Goal: Task Accomplishment & Management: Use online tool/utility

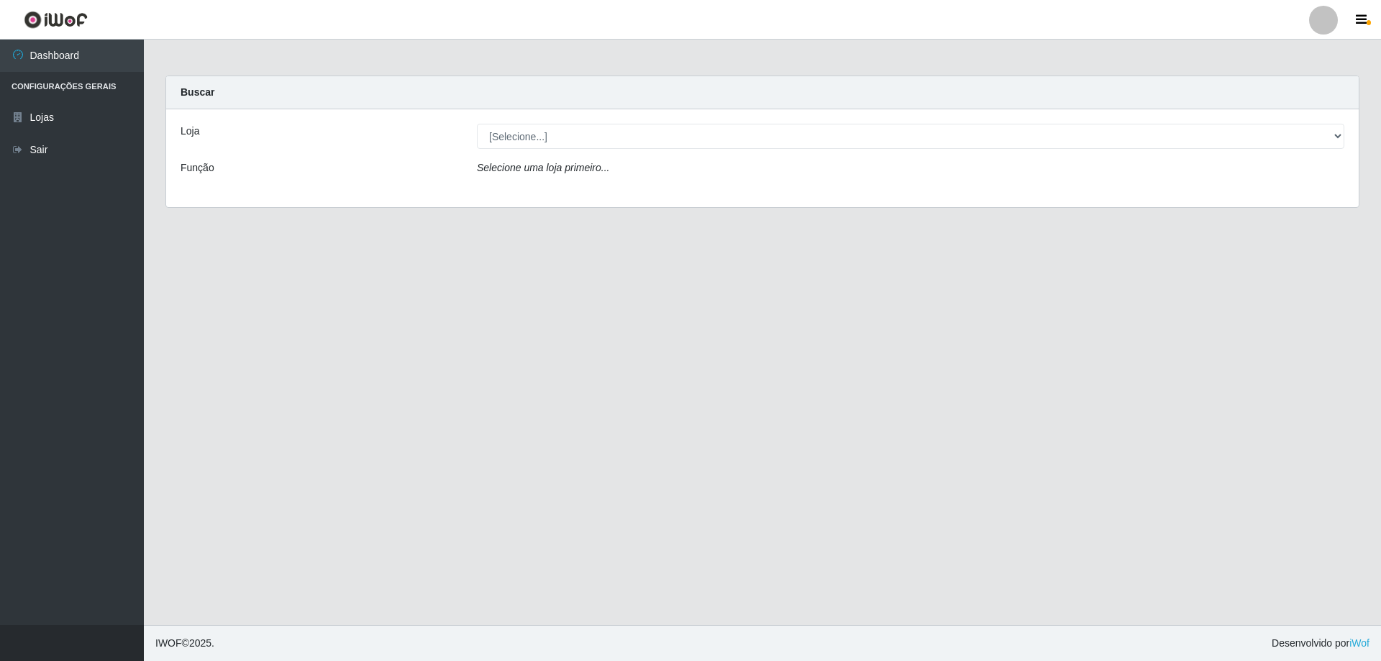
click at [566, 152] on div "Loja [Selecione...] SuperShow Bis - Avenida 6 SuperShow Bis - Rosa dos Ventos F…" at bounding box center [762, 158] width 1193 height 98
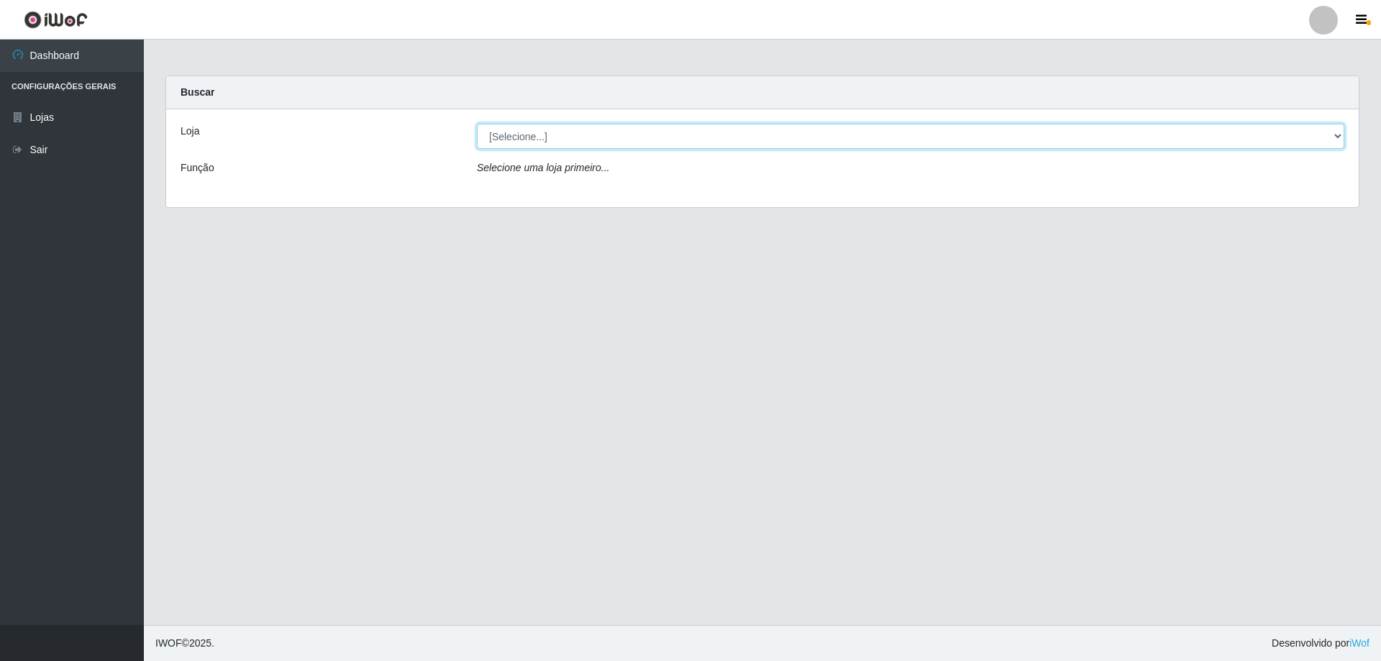
drag, startPoint x: 579, startPoint y: 127, endPoint x: 573, endPoint y: 147, distance: 21.8
click at [580, 129] on select "[Selecione...] SuperShow Bis - Avenida 6 SuperShow [GEOGRAPHIC_DATA]" at bounding box center [911, 136] width 868 height 25
select select "60"
click at [477, 124] on select "[Selecione...] SuperShow Bis - Avenida 6 SuperShow [GEOGRAPHIC_DATA]" at bounding box center [911, 136] width 868 height 25
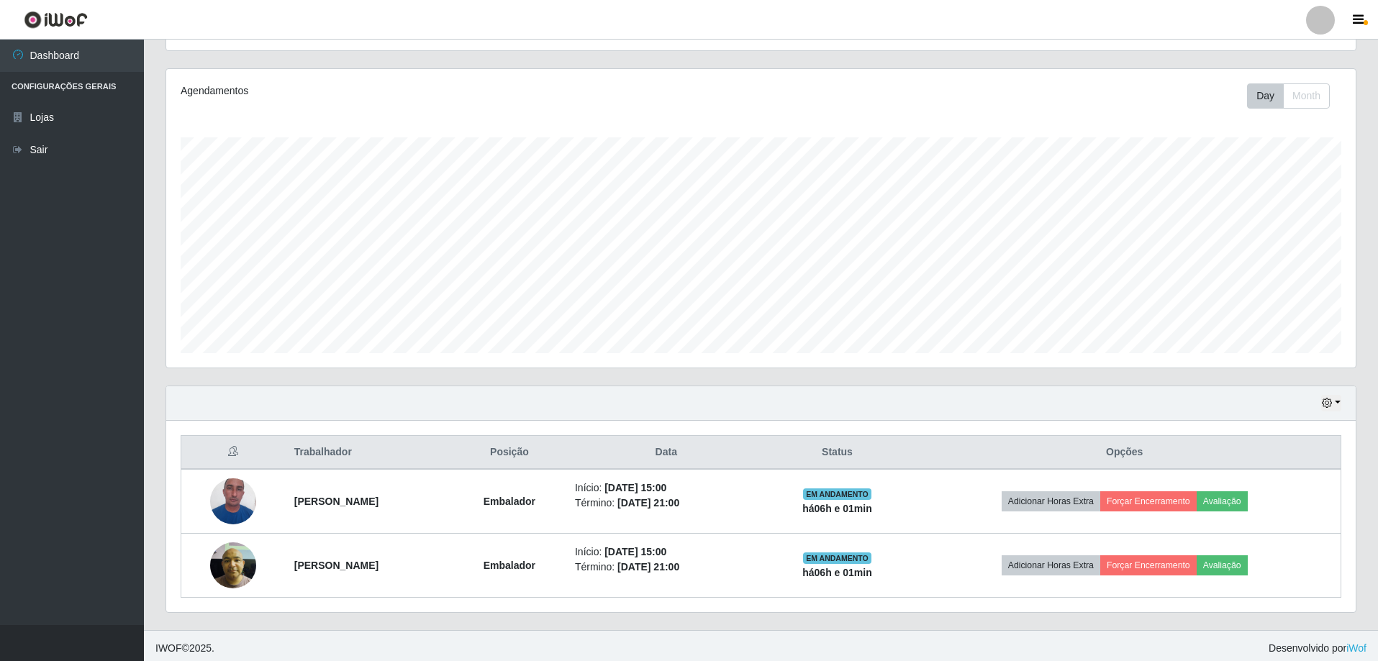
scroll to position [166, 0]
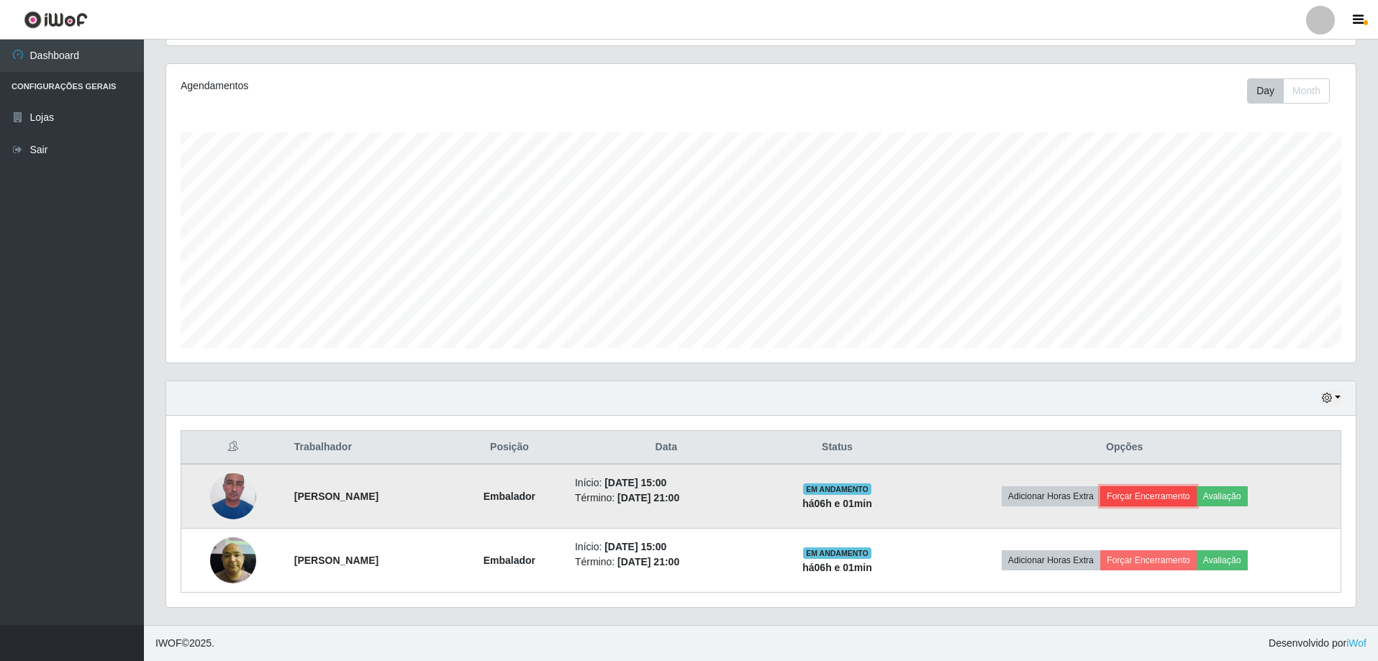
click at [1163, 502] on button "Forçar Encerramento" at bounding box center [1148, 496] width 96 height 20
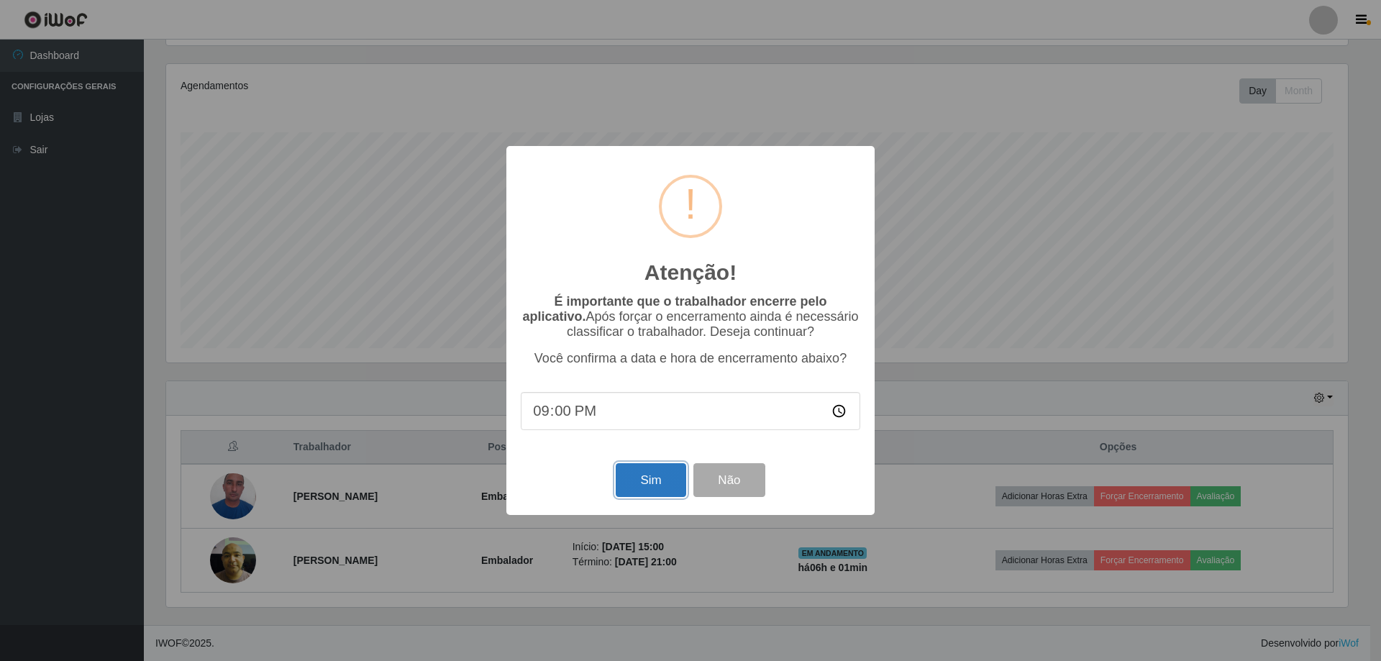
click at [634, 482] on button "Sim" at bounding box center [651, 480] width 70 height 34
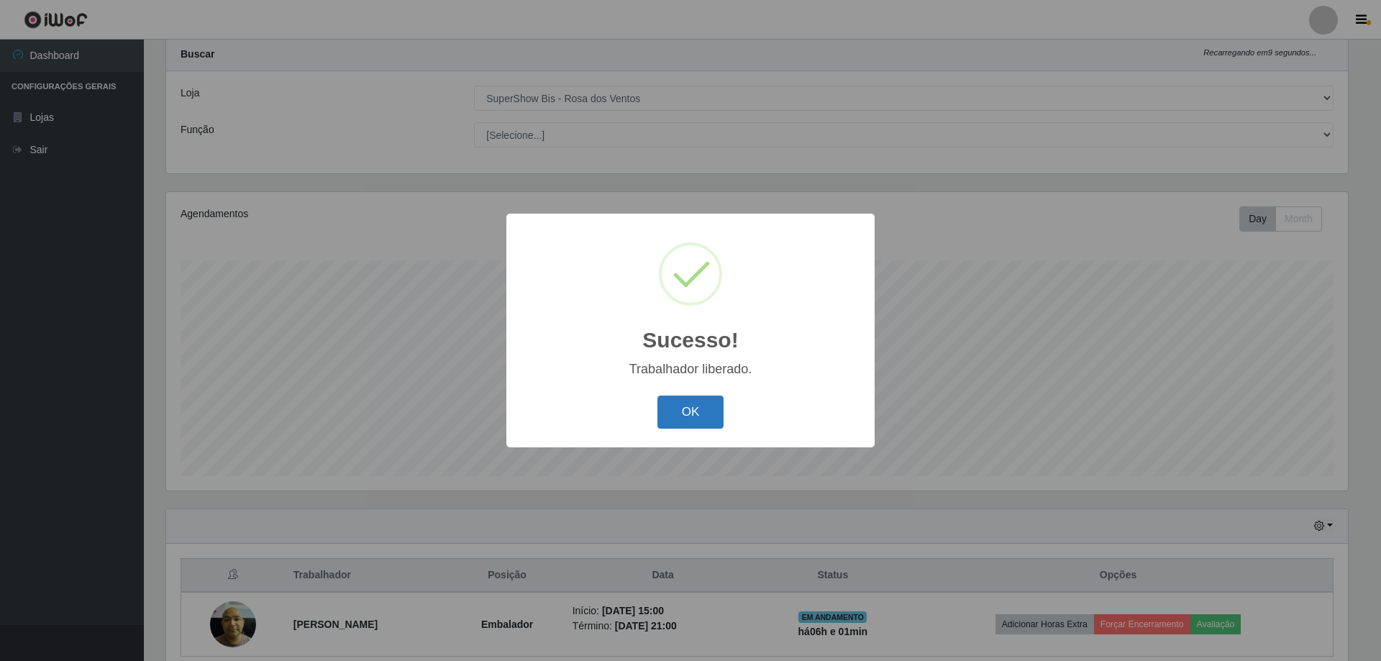
click at [697, 405] on button "OK" at bounding box center [691, 413] width 67 height 34
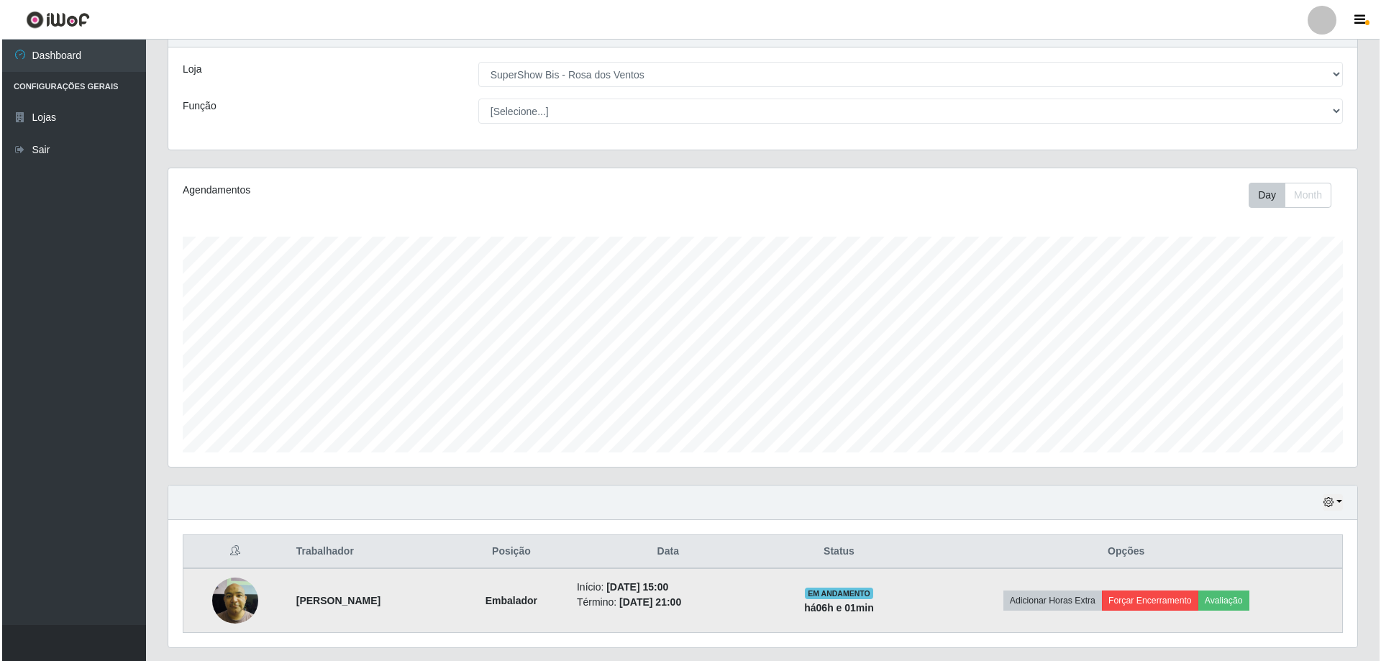
scroll to position [102, 0]
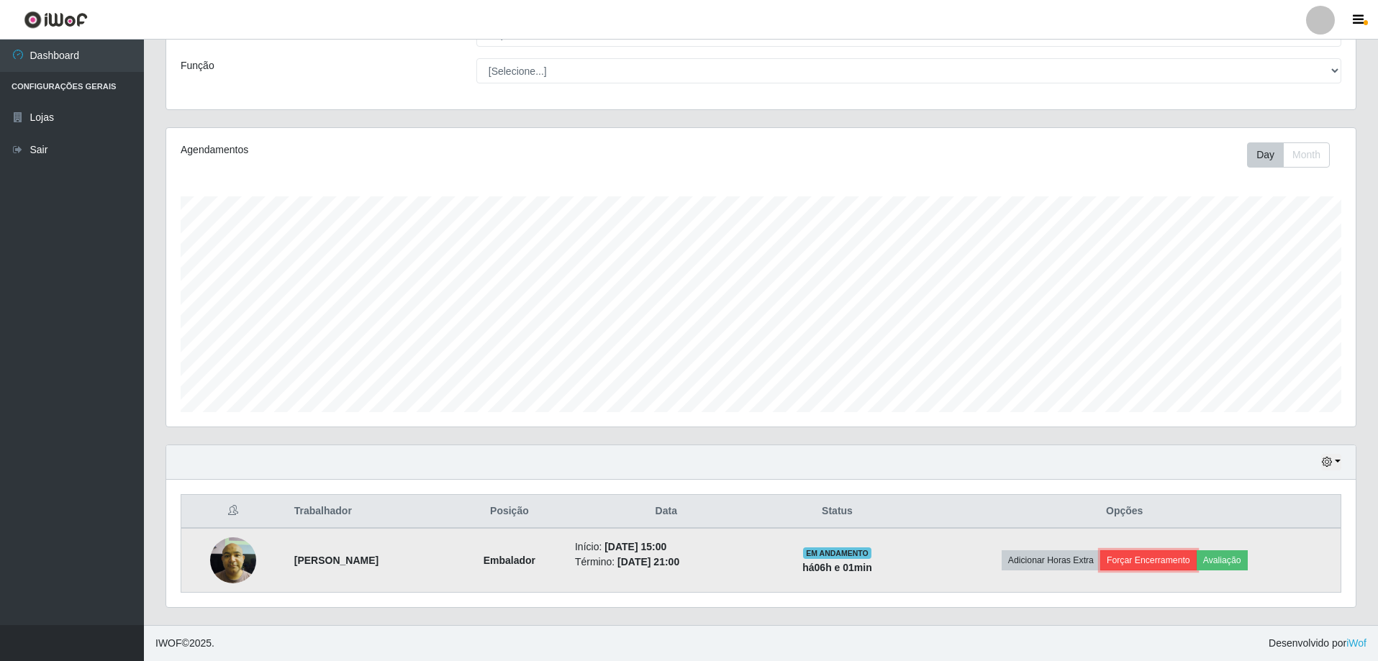
click at [1179, 561] on button "Forçar Encerramento" at bounding box center [1148, 560] width 96 height 20
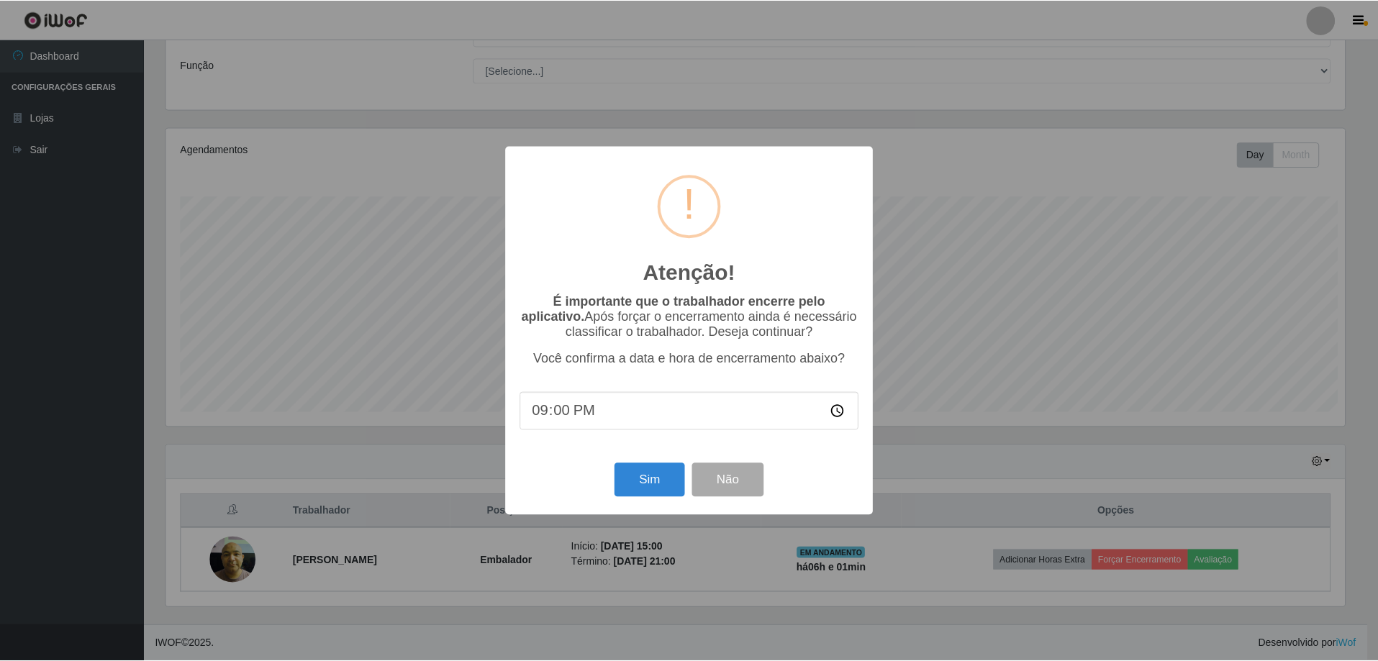
scroll to position [299, 1182]
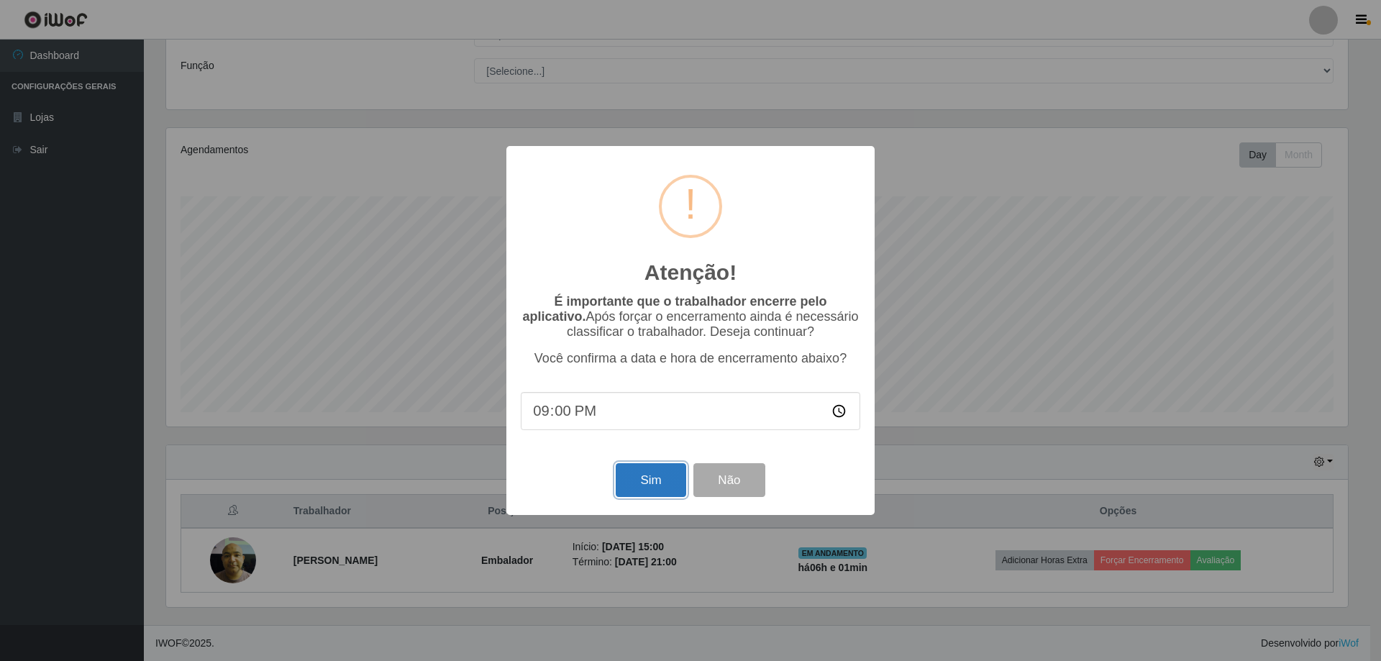
click at [661, 491] on button "Sim" at bounding box center [651, 480] width 70 height 34
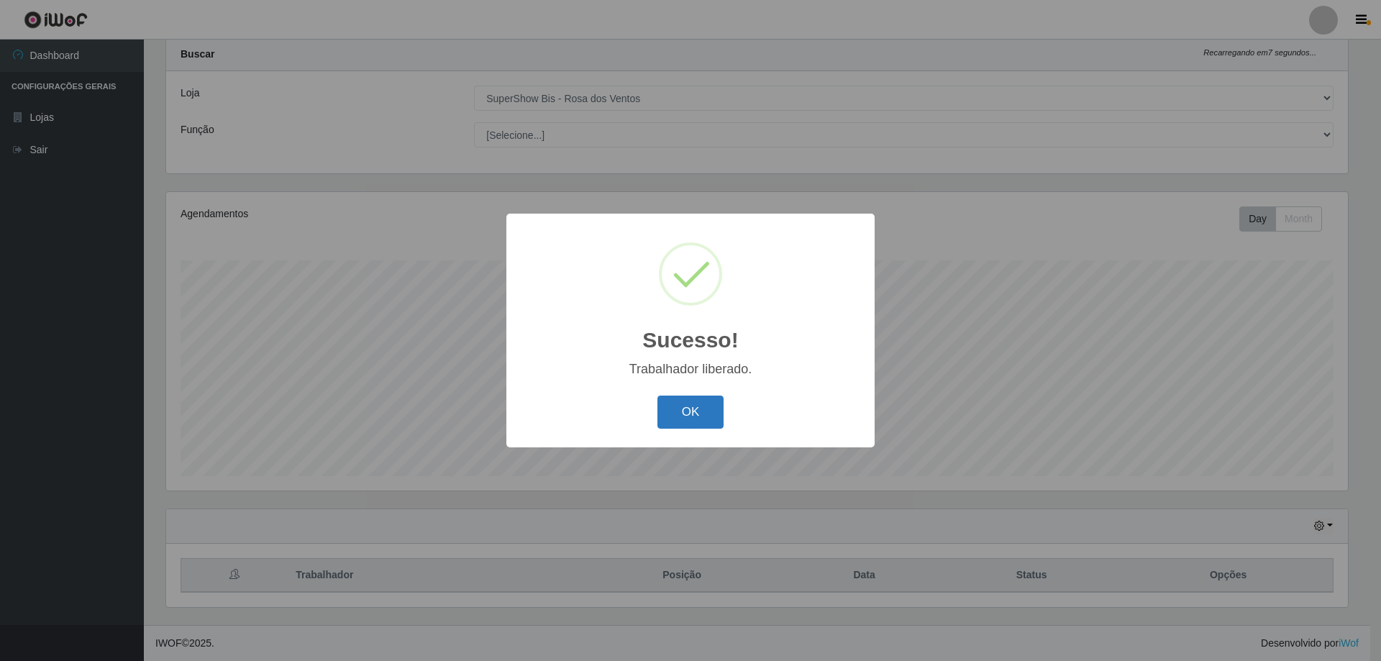
click at [684, 422] on button "OK" at bounding box center [691, 413] width 67 height 34
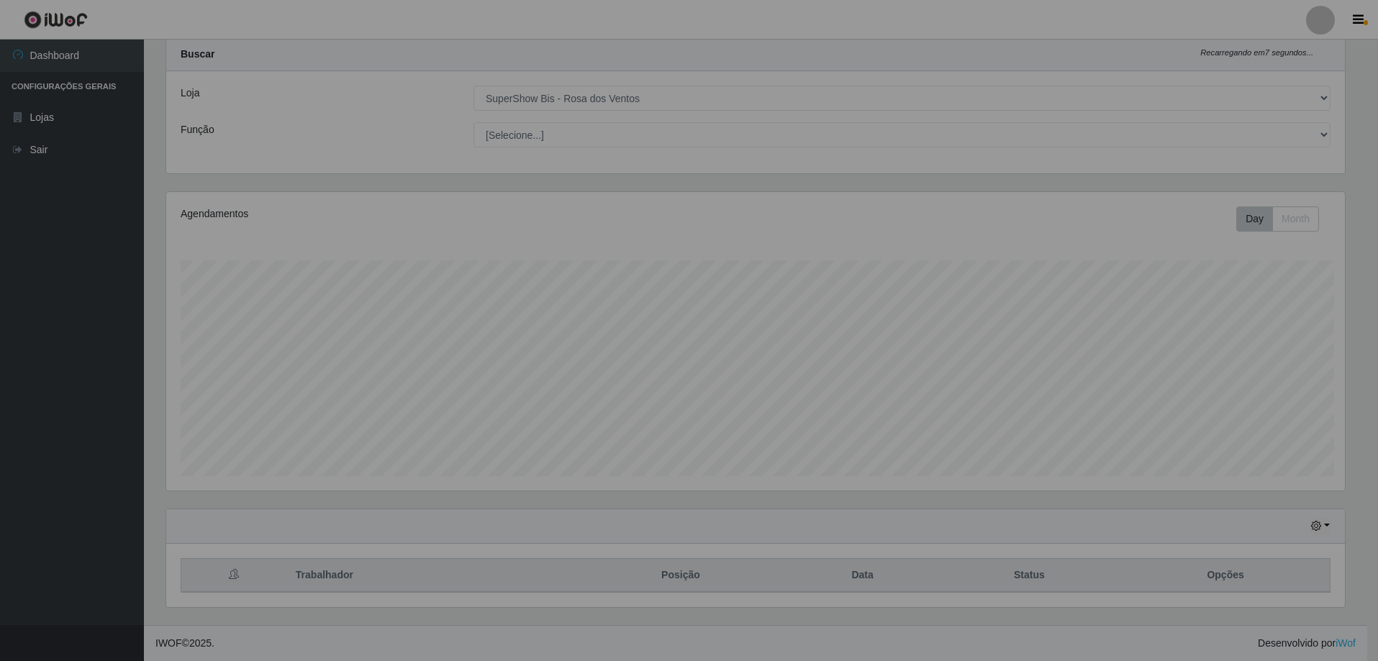
scroll to position [299, 1189]
